Goal: Communication & Community: Answer question/provide support

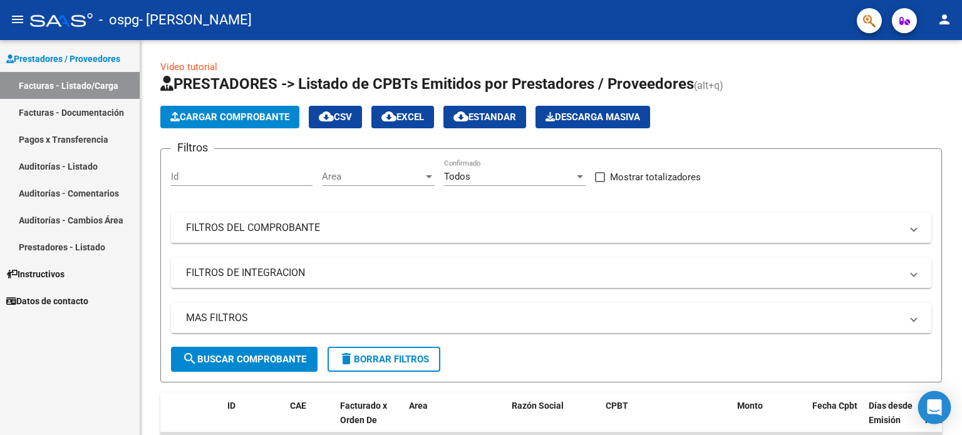
click at [930, 420] on div "Open Intercom Messenger" at bounding box center [935, 408] width 33 height 33
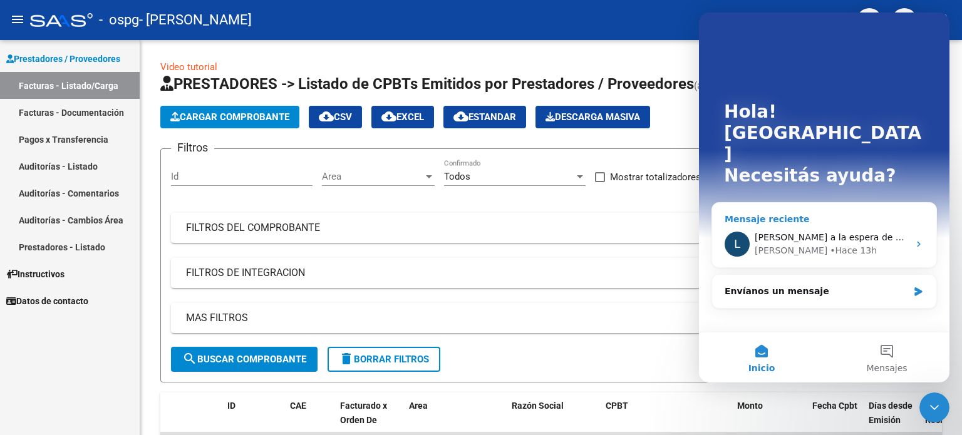
click at [851, 232] on span "[PERSON_NAME] a la espera de sus comentarios" at bounding box center [861, 237] width 213 height 10
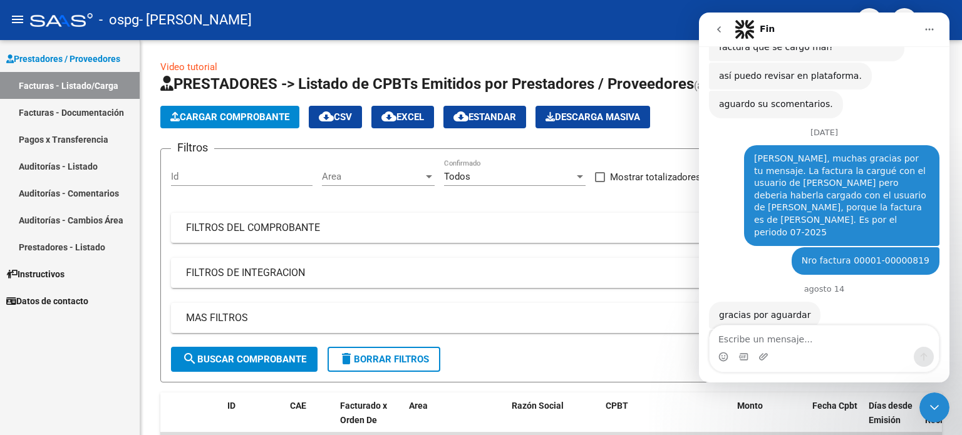
scroll to position [1194, 0]
click at [850, 353] on div "Intercom Messenger" at bounding box center [824, 357] width 229 height 20
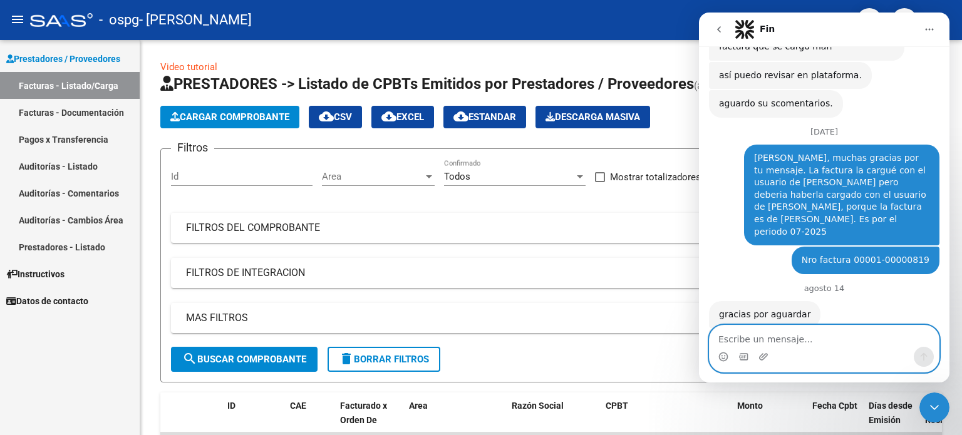
click at [842, 345] on textarea "Escribe un mensaje..." at bounding box center [824, 336] width 229 height 21
type textarea "n"
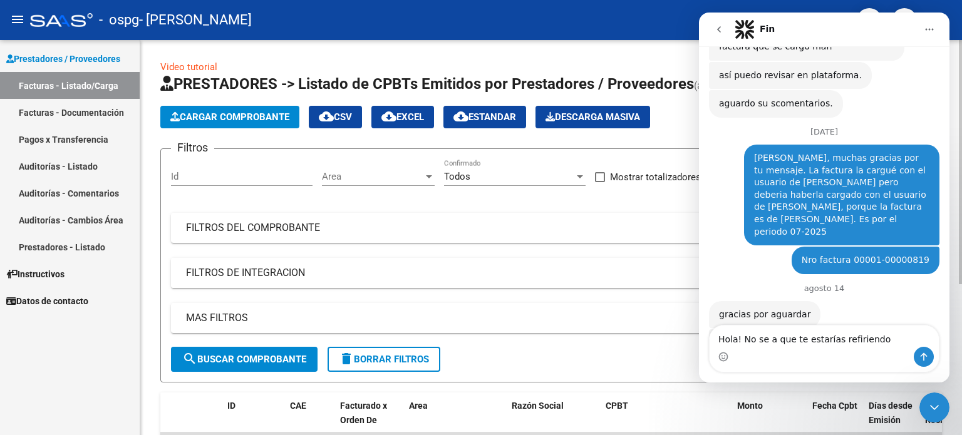
click at [574, 264] on mat-expansion-panel-header "FILTROS DE INTEGRACION" at bounding box center [551, 273] width 761 height 30
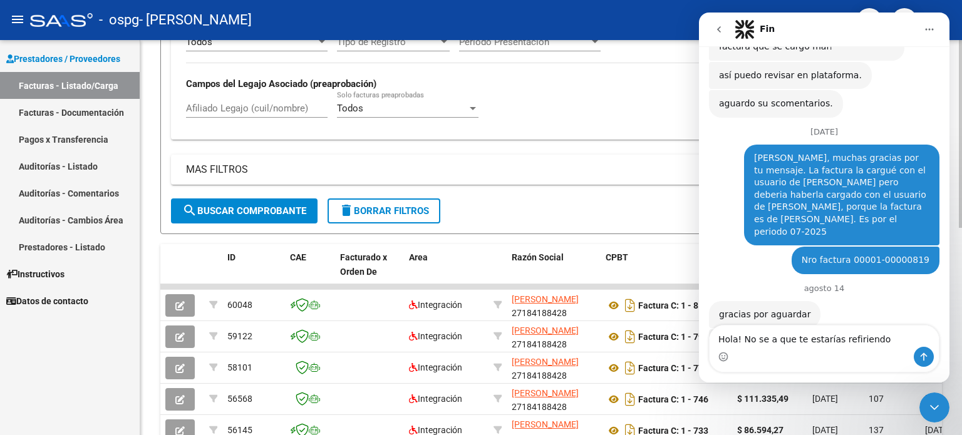
scroll to position [352, 0]
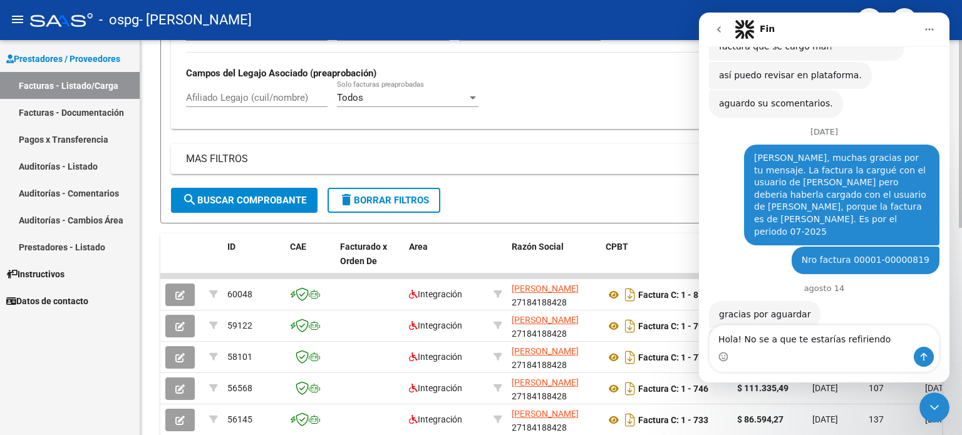
click at [962, 370] on div at bounding box center [960, 305] width 3 height 188
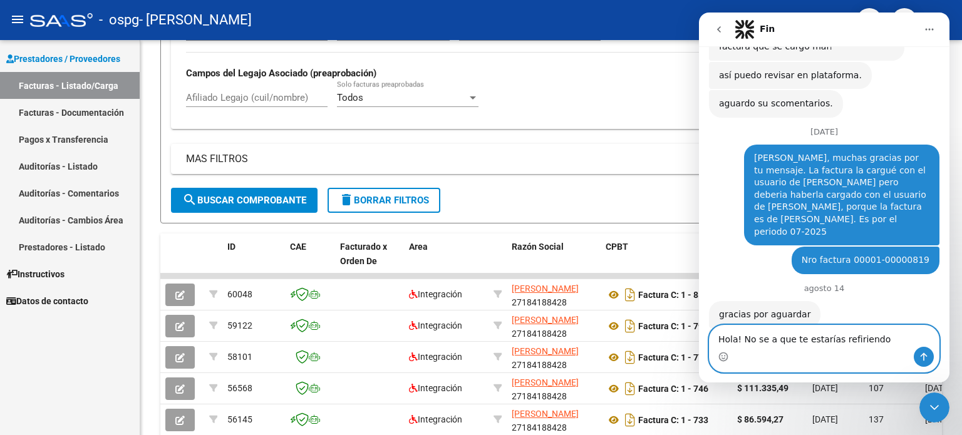
drag, startPoint x: 815, startPoint y: 352, endPoint x: 742, endPoint y: 357, distance: 72.9
click at [742, 357] on div "Hola! No se a que te estarías refiriendo Hola! No se a que te estarías refirien…" at bounding box center [824, 349] width 229 height 46
type textarea "Hola! El ID que figura en el sistema es 60048"
click at [924, 363] on button "Enviar un mensaje…" at bounding box center [924, 357] width 20 height 20
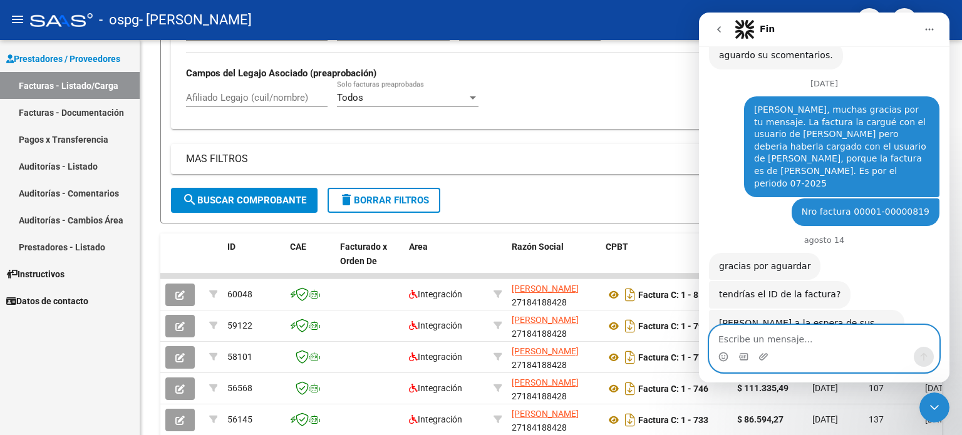
scroll to position [1248, 0]
